Goal: Navigation & Orientation: Find specific page/section

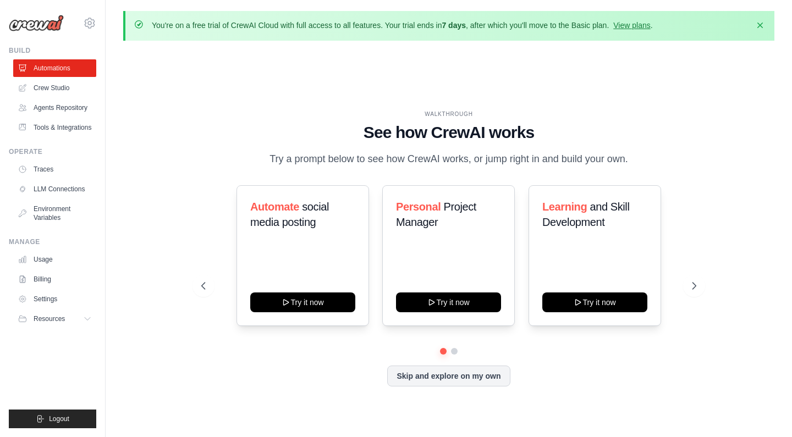
click at [581, 385] on div "Skip and explore on my own" at bounding box center [448, 376] width 494 height 21
click at [633, 26] on link "View plans" at bounding box center [631, 25] width 37 height 9
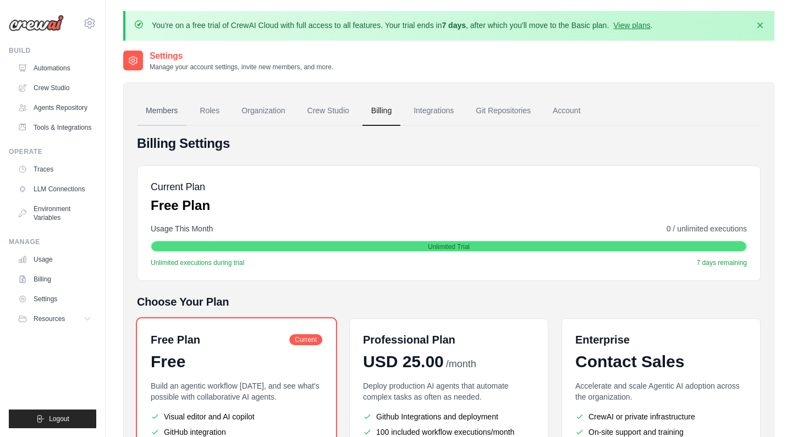
click at [166, 110] on link "Members" at bounding box center [161, 111] width 49 height 30
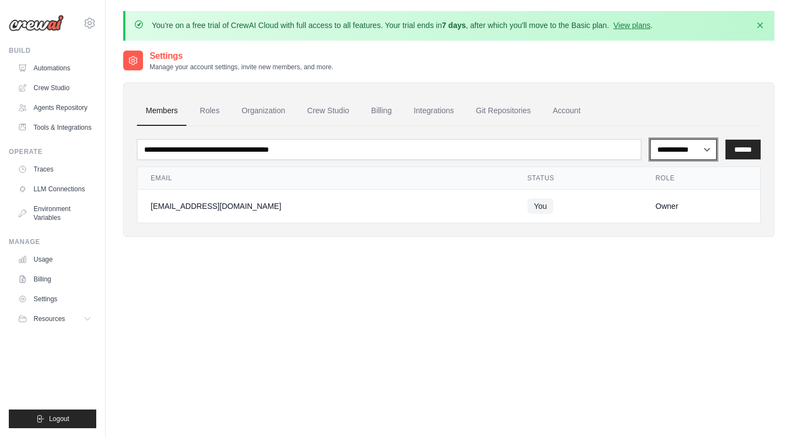
click at [706, 150] on select "**********" at bounding box center [683, 149] width 67 height 21
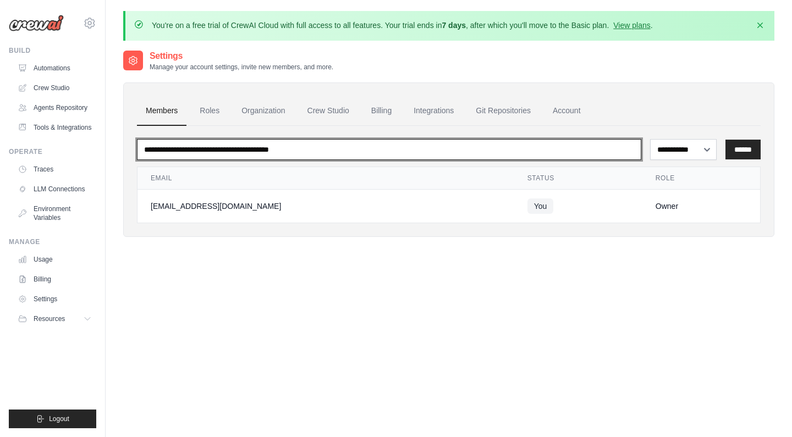
click at [303, 156] on input "email" at bounding box center [389, 149] width 504 height 21
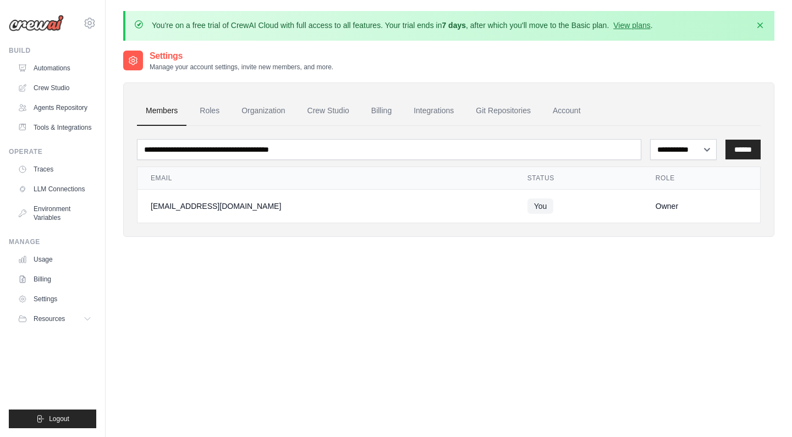
click at [285, 263] on div "**********" at bounding box center [448, 267] width 651 height 437
click at [211, 114] on link "Roles" at bounding box center [209, 111] width 37 height 30
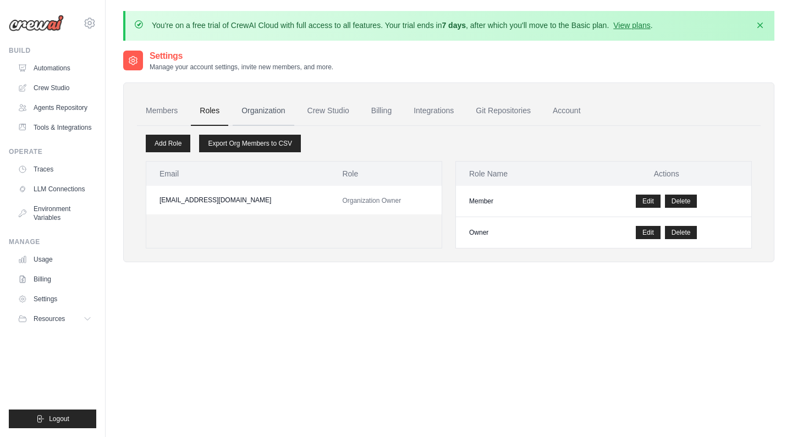
click at [271, 106] on link "Organization" at bounding box center [263, 111] width 61 height 30
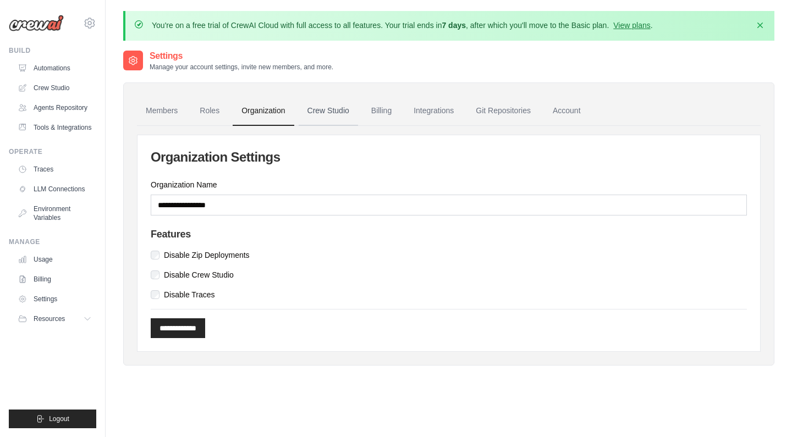
click at [340, 107] on link "Crew Studio" at bounding box center [328, 111] width 59 height 30
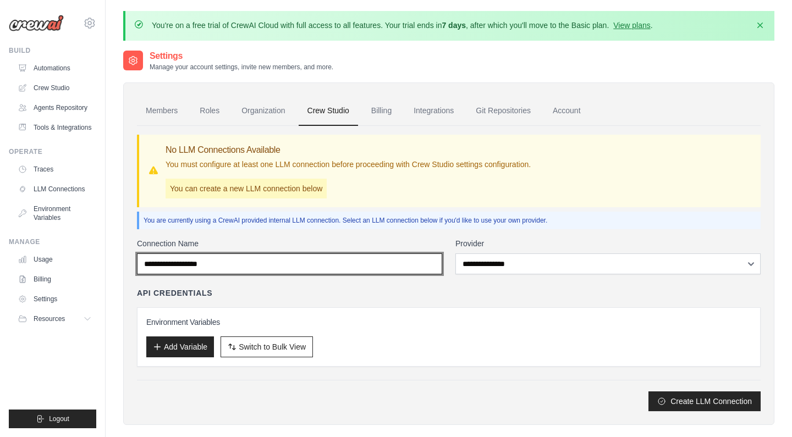
click at [413, 271] on input "Connection Name" at bounding box center [289, 263] width 305 height 21
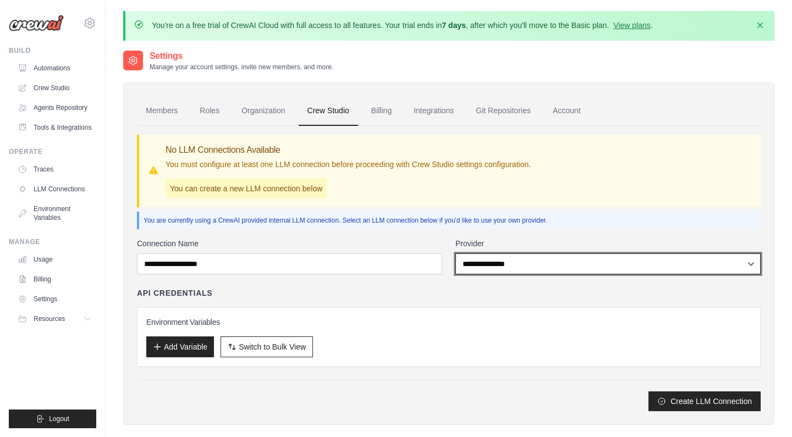
click at [483, 261] on select "**********" at bounding box center [607, 263] width 305 height 21
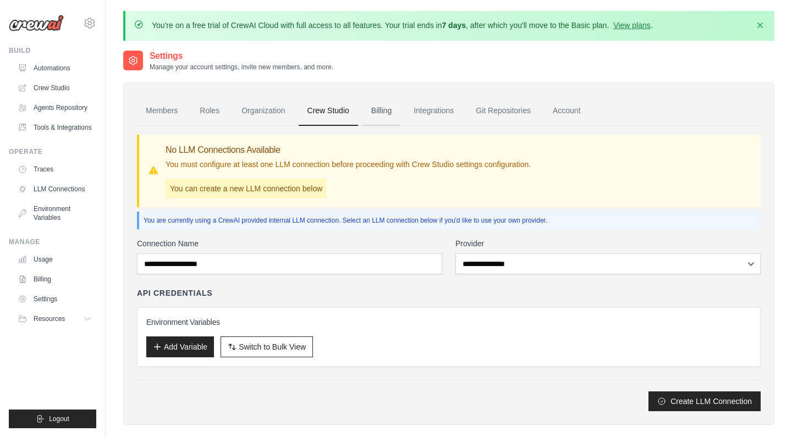
click at [379, 113] on link "Billing" at bounding box center [381, 111] width 38 height 30
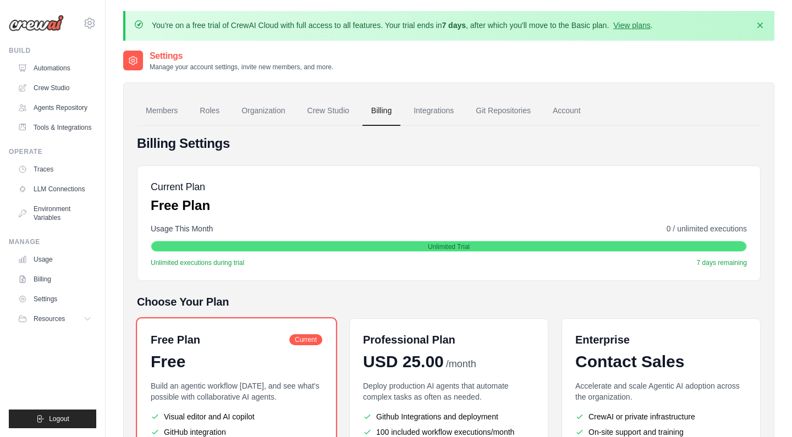
click at [440, 112] on link "Integrations" at bounding box center [434, 111] width 58 height 30
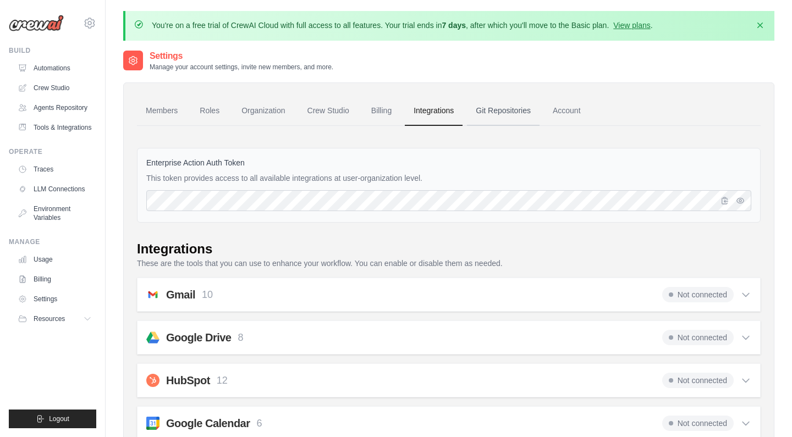
click at [508, 113] on link "Git Repositories" at bounding box center [503, 111] width 73 height 30
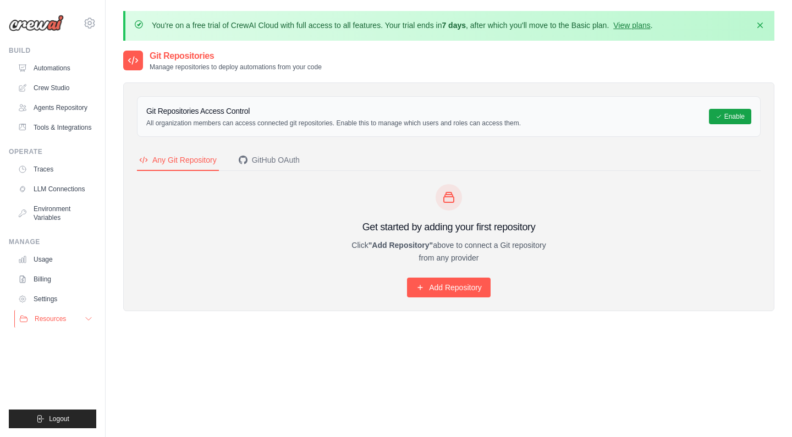
click at [53, 318] on span "Resources" at bounding box center [50, 319] width 31 height 9
click at [62, 390] on span "Video Tutorials" at bounding box center [60, 390] width 43 height 9
